Goal: Task Accomplishment & Management: Manage account settings

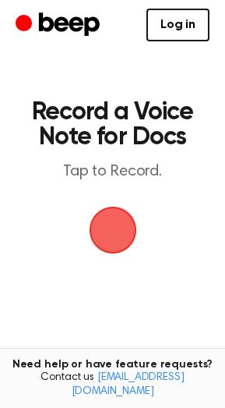
click at [112, 220] on span "button" at bounding box center [113, 230] width 44 height 44
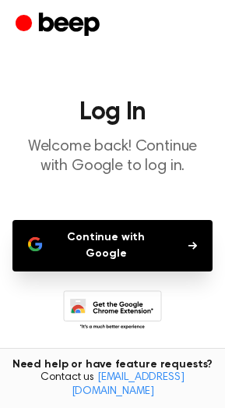
click at [129, 227] on button "Continue with Google" at bounding box center [112, 245] width 200 height 51
click at [105, 151] on p "Welcome back! Continue with Google to log in." at bounding box center [112, 156] width 200 height 39
click at [132, 248] on button "Continue with Google" at bounding box center [112, 245] width 200 height 51
click at [62, 27] on icon "Beep" at bounding box center [60, 25] width 88 height 30
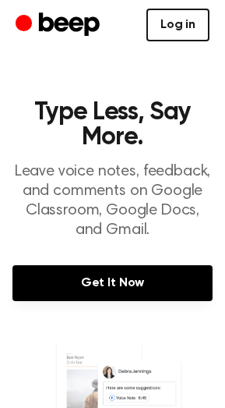
click at [161, 20] on link "Log in" at bounding box center [178, 25] width 63 height 33
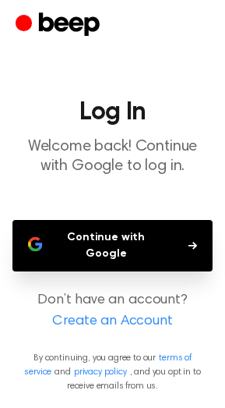
click at [170, 245] on button "Continue with Google" at bounding box center [112, 245] width 200 height 51
